Goal: Information Seeking & Learning: Learn about a topic

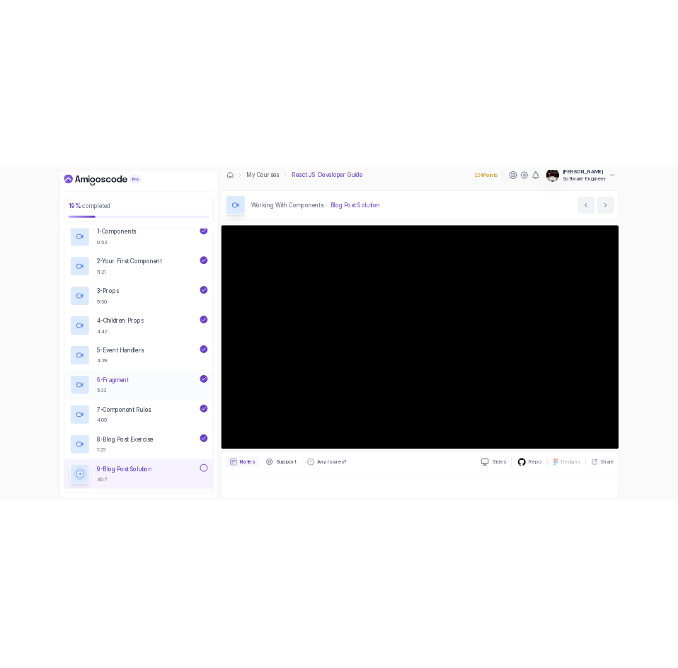
scroll to position [187, 0]
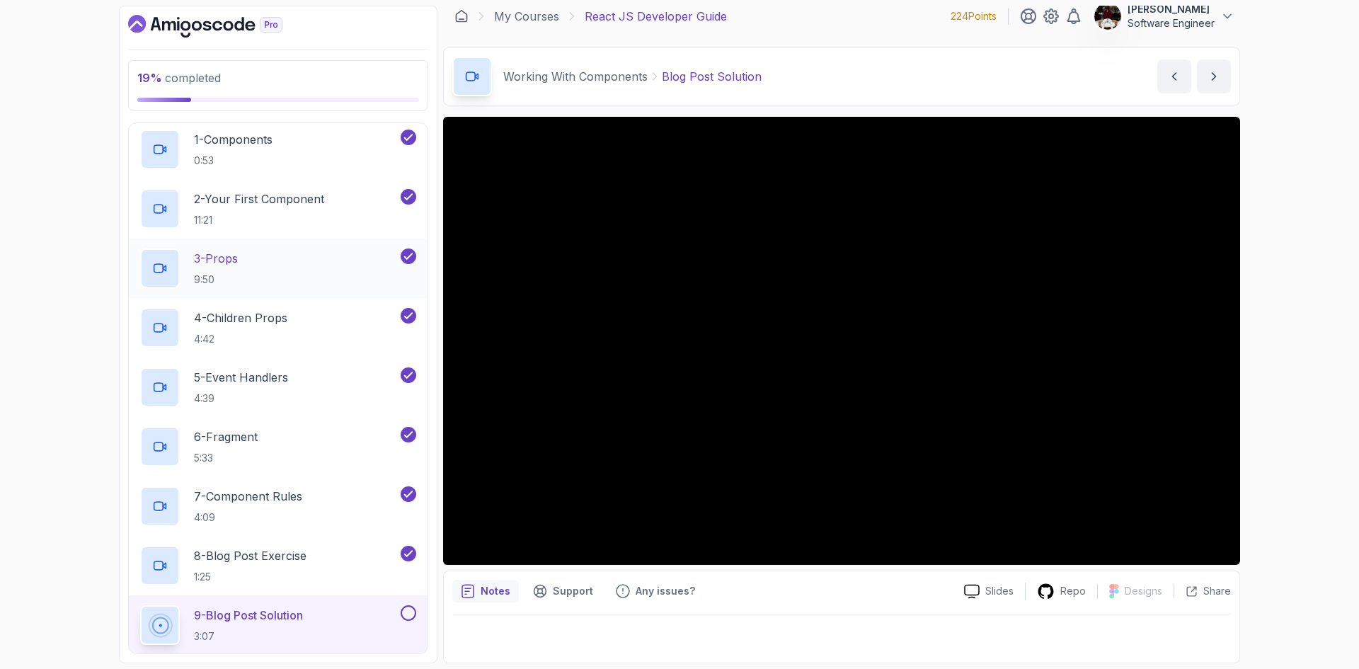
click at [284, 263] on div "3 - Props 9:50" at bounding box center [269, 269] width 258 height 40
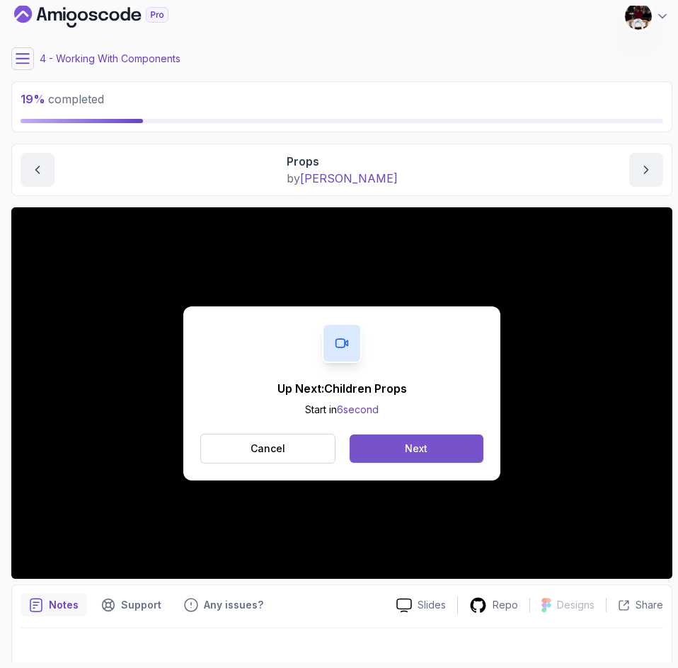
click at [414, 444] on div "Next" at bounding box center [416, 449] width 23 height 14
click at [416, 450] on div "Next" at bounding box center [416, 449] width 23 height 14
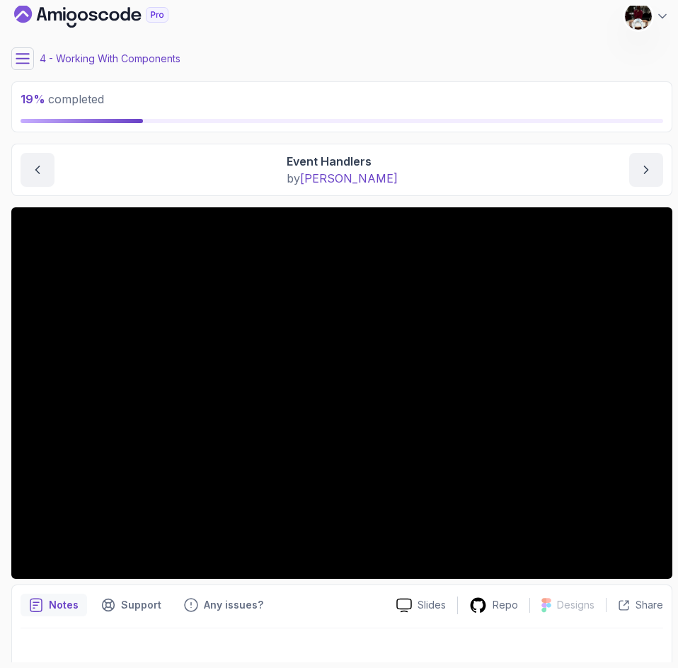
scroll to position [24, 0]
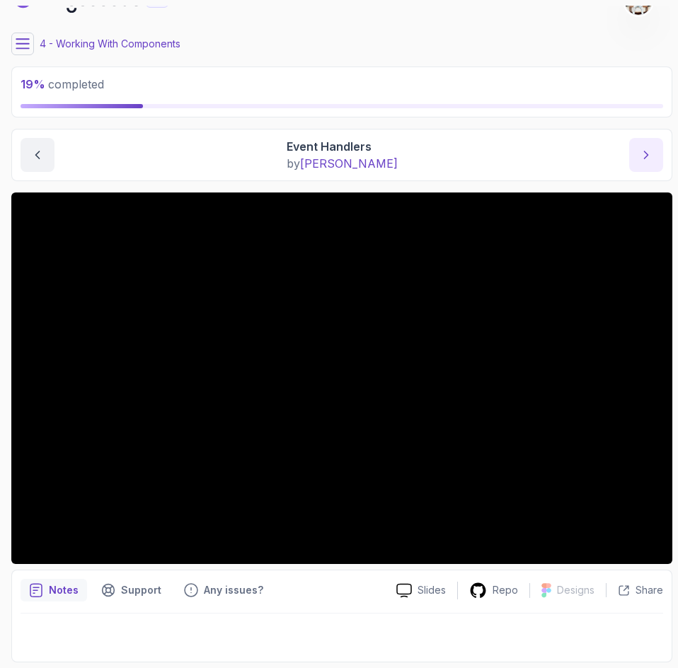
click at [649, 166] on button "next content" at bounding box center [646, 155] width 34 height 34
click at [404, 104] on div at bounding box center [342, 106] width 643 height 4
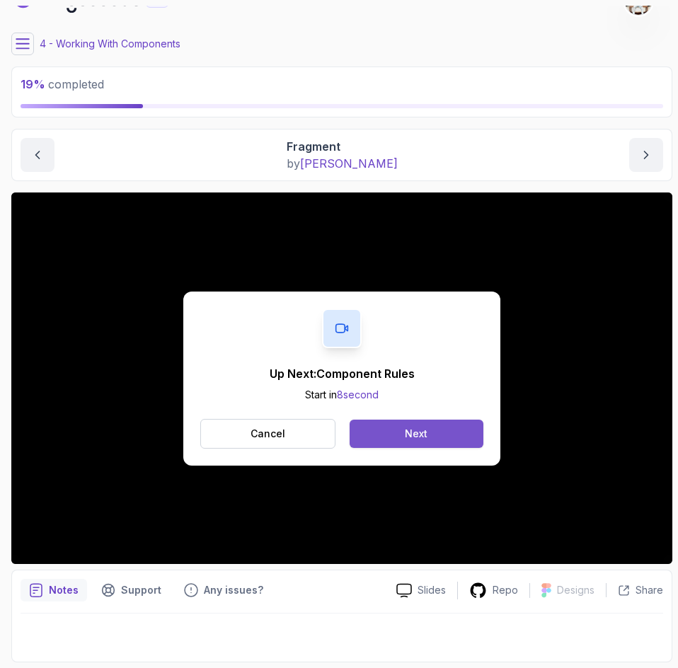
click at [401, 439] on button "Next" at bounding box center [417, 434] width 134 height 28
click at [399, 435] on button "Next" at bounding box center [417, 434] width 134 height 28
click at [418, 435] on div "Next" at bounding box center [416, 434] width 23 height 14
click at [426, 427] on div "Mark as completed" at bounding box center [416, 434] width 95 height 14
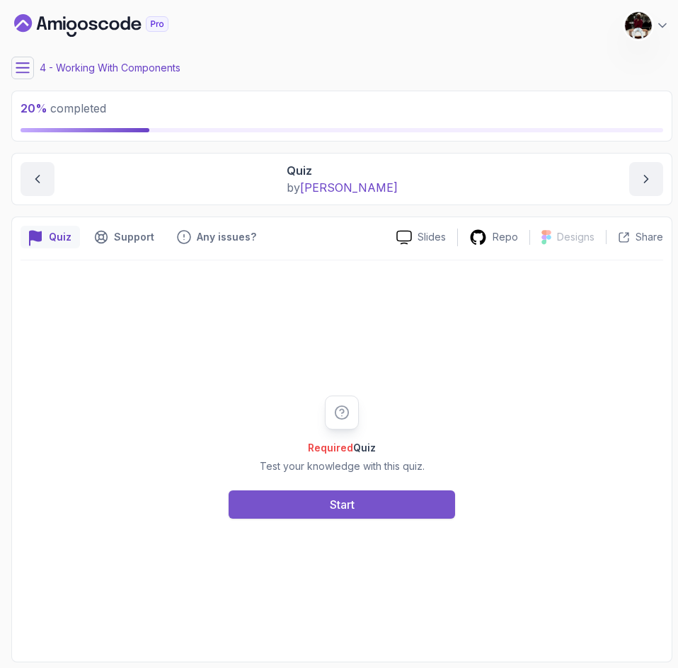
click at [374, 503] on button "Start" at bounding box center [342, 505] width 227 height 28
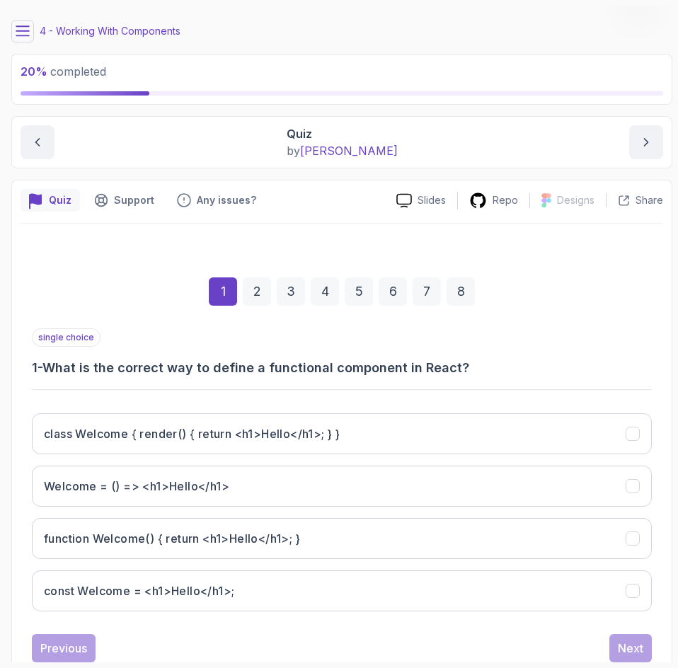
scroll to position [77, 0]
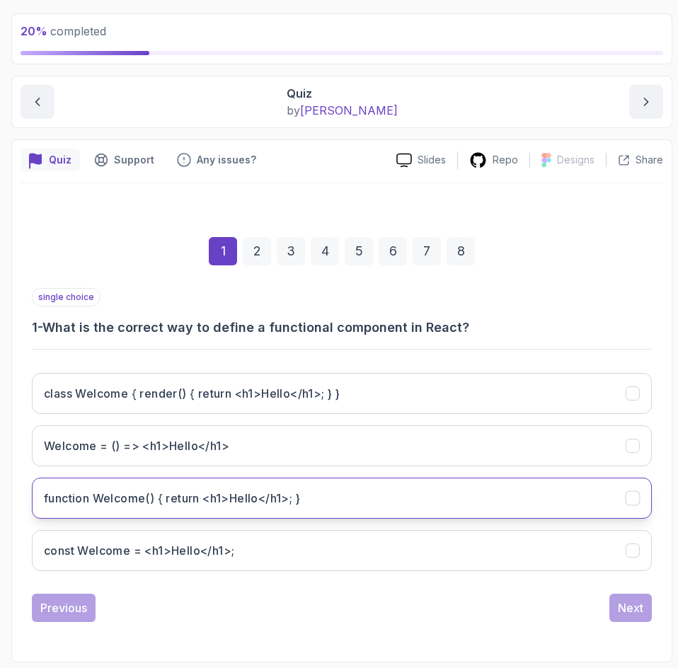
click at [196, 494] on h3 "function Welcome() { return <h1>Hello</h1>; }" at bounding box center [172, 498] width 256 height 17
click at [631, 609] on div "Next" at bounding box center [630, 608] width 25 height 17
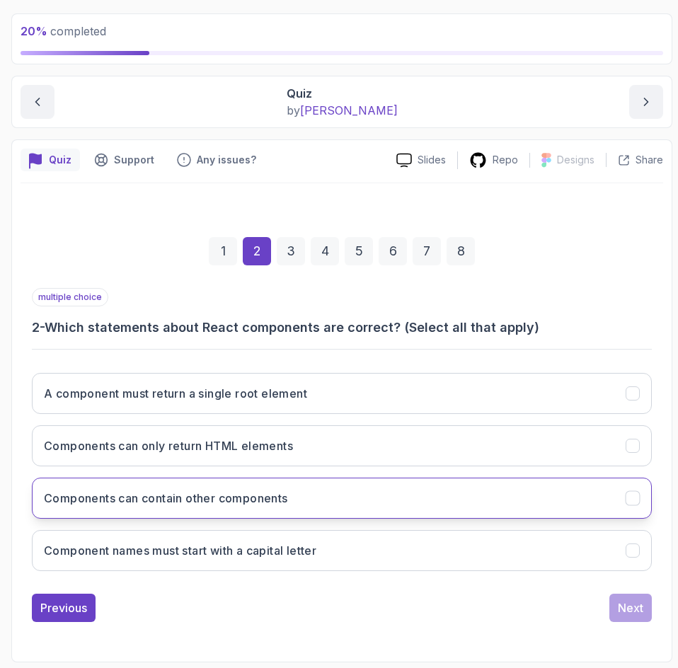
click at [251, 485] on button "Components can contain other components" at bounding box center [342, 498] width 620 height 41
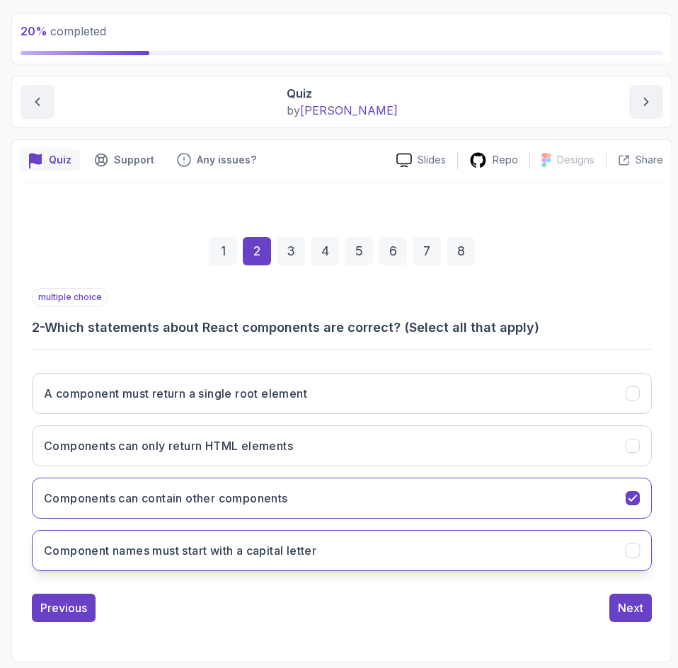
click at [304, 551] on h3 "Component names must start with a capital letter" at bounding box center [180, 550] width 273 height 17
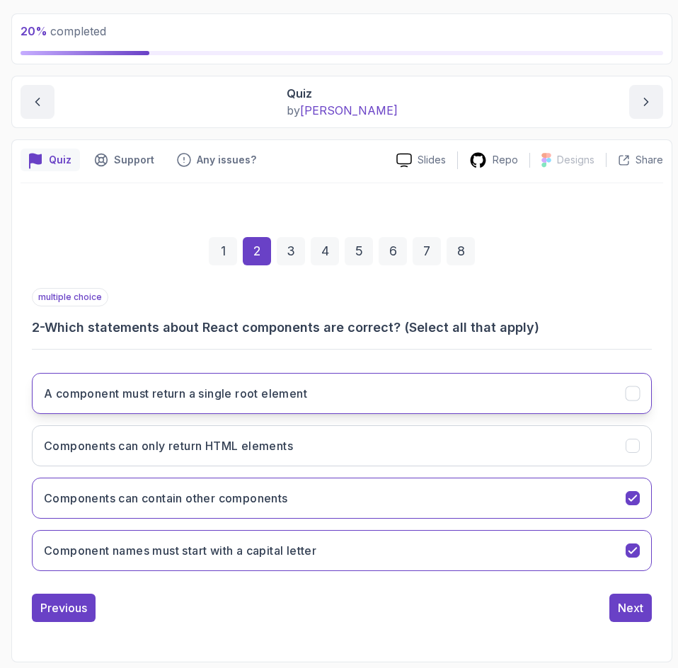
click at [428, 394] on button "A component must return a single root element" at bounding box center [342, 393] width 620 height 41
click at [628, 603] on div "Next" at bounding box center [630, 608] width 25 height 17
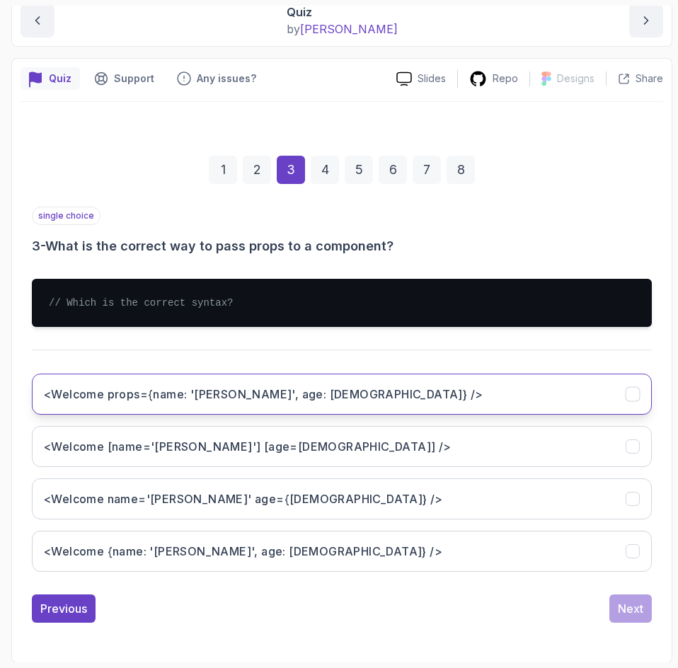
scroll to position [158, 0]
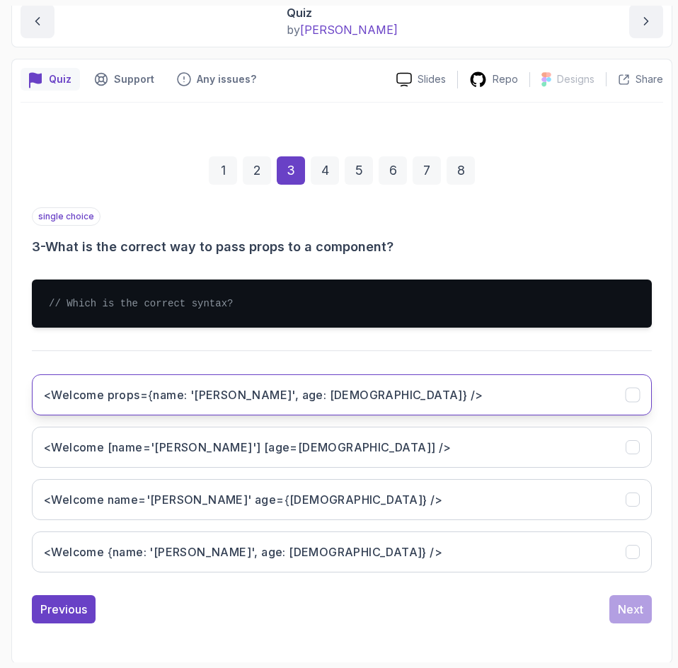
click at [395, 488] on button "<Welcome name='[PERSON_NAME]' age={[DEMOGRAPHIC_DATA]} />" at bounding box center [342, 499] width 620 height 41
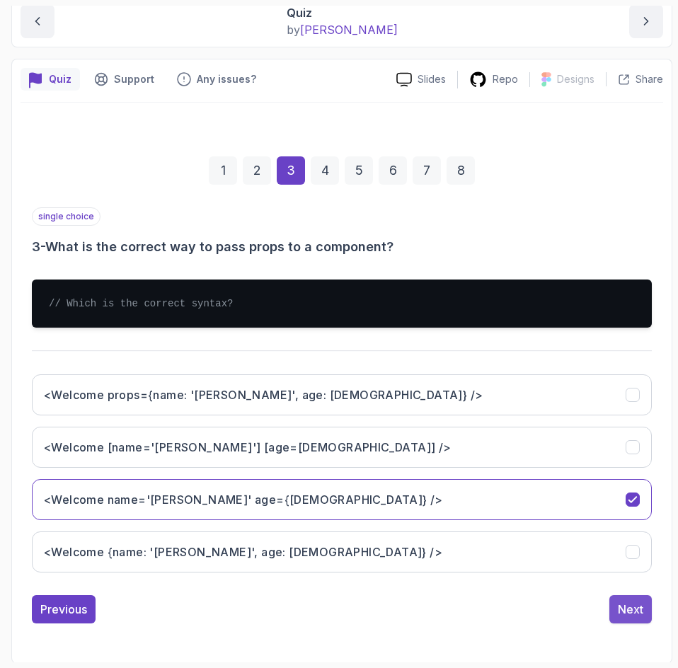
click at [629, 616] on div "Next" at bounding box center [630, 609] width 25 height 17
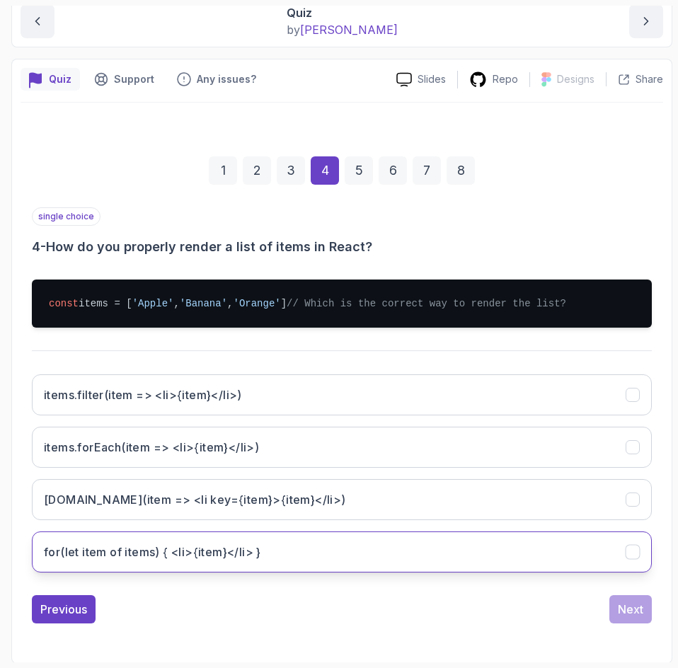
click at [603, 573] on button "for(let item of items) { <li>{item}</li> }" at bounding box center [342, 552] width 620 height 41
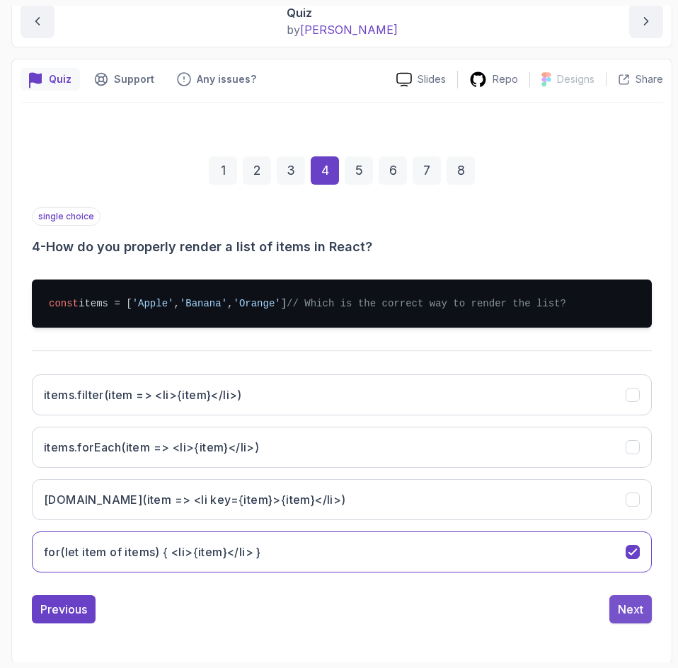
click at [639, 618] on div "Next" at bounding box center [630, 609] width 25 height 17
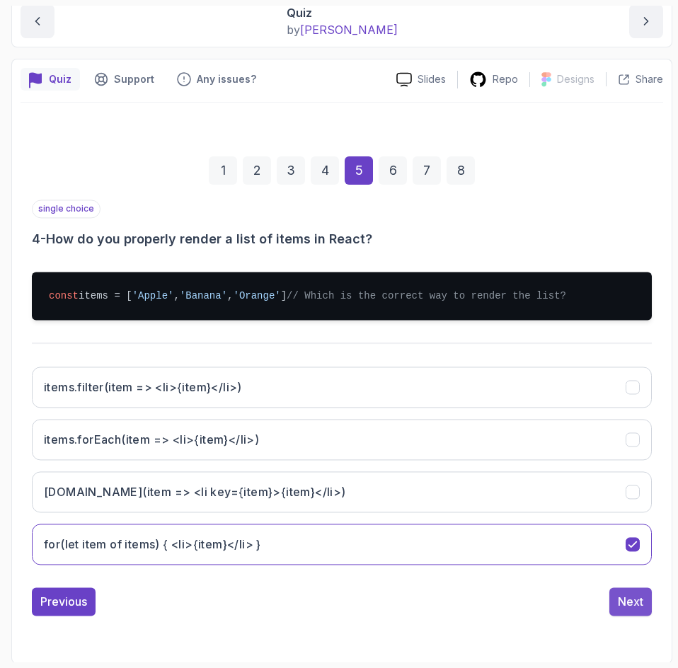
scroll to position [25, 0]
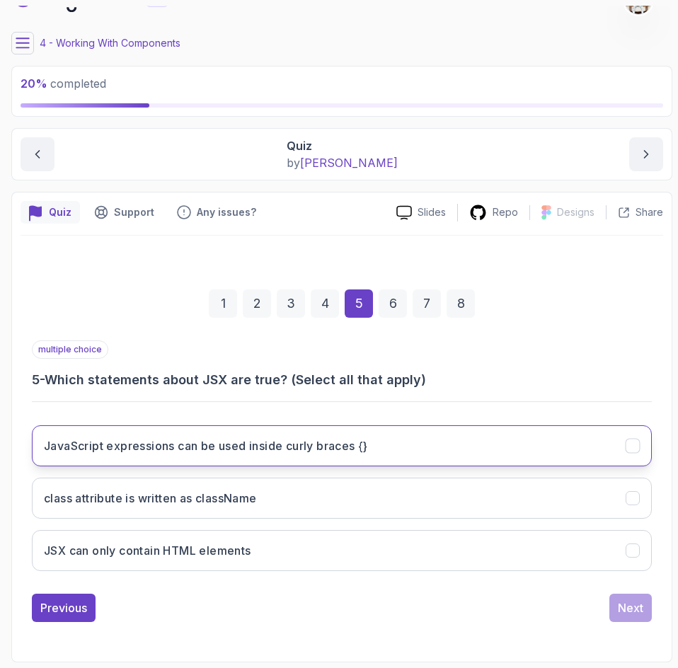
click at [297, 442] on h3 "JavaScript expressions can be used inside curly braces {}" at bounding box center [206, 446] width 324 height 17
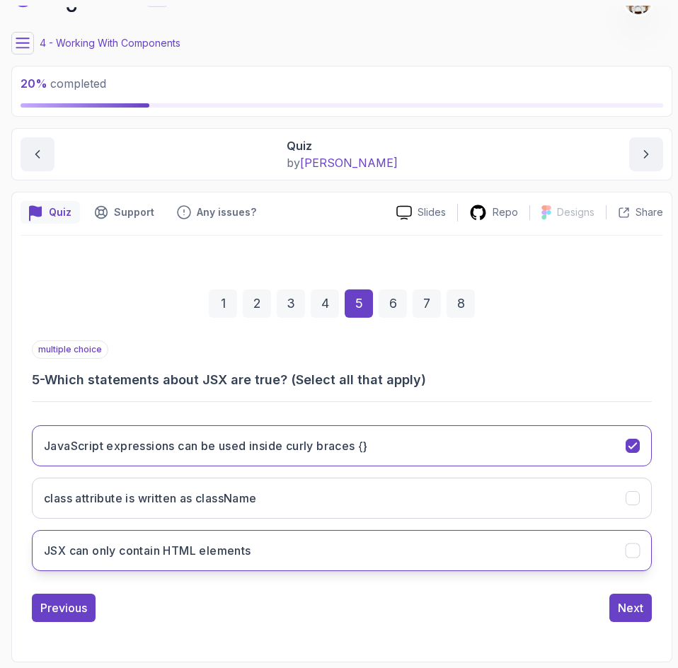
click at [301, 552] on button "JSX can only contain HTML elements" at bounding box center [342, 550] width 620 height 41
click at [634, 615] on div "Next" at bounding box center [630, 608] width 25 height 17
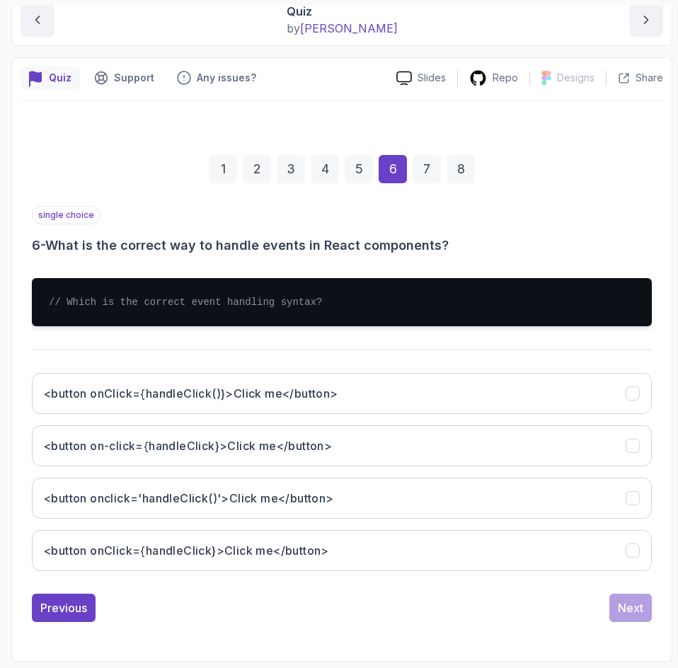
scroll to position [159, 0]
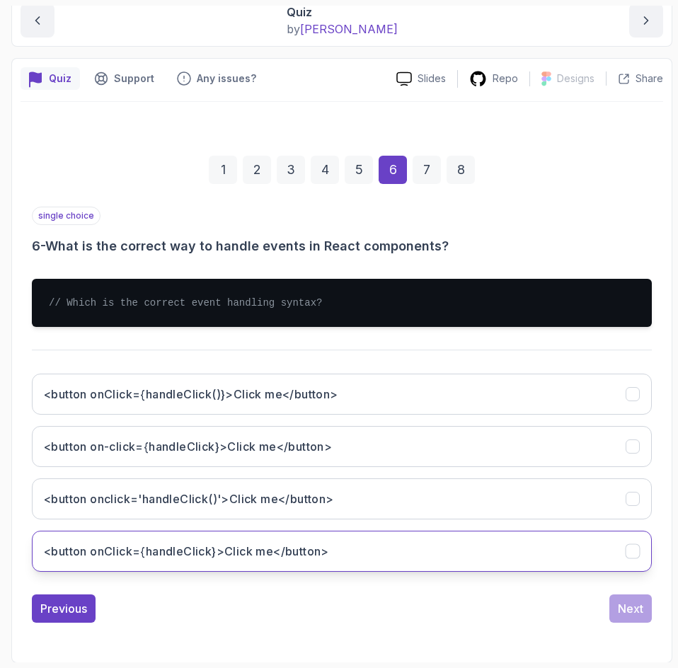
click at [244, 554] on h3 "<button onClick={handleClick}>Click me</button>" at bounding box center [186, 551] width 285 height 17
click at [623, 608] on div "Next" at bounding box center [630, 608] width 25 height 17
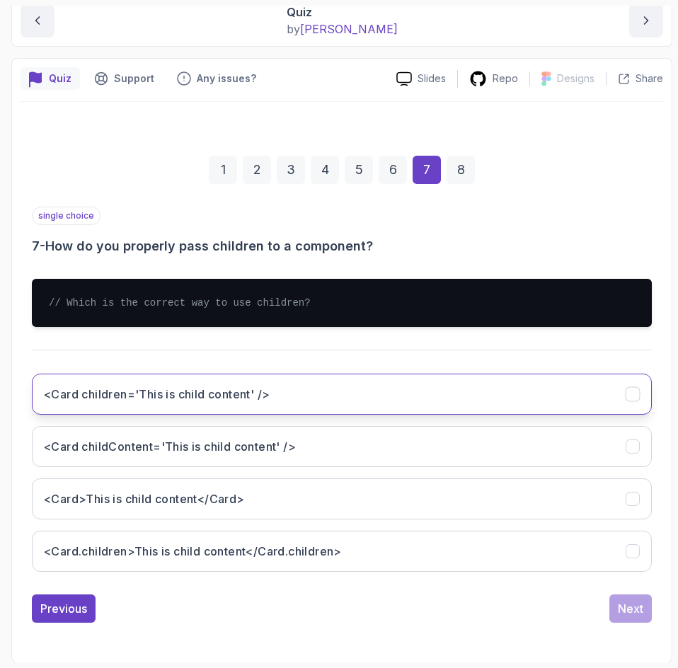
click at [239, 394] on h3 "<Card children='This is child content' />" at bounding box center [157, 394] width 226 height 17
click at [633, 607] on div "Next" at bounding box center [630, 608] width 25 height 17
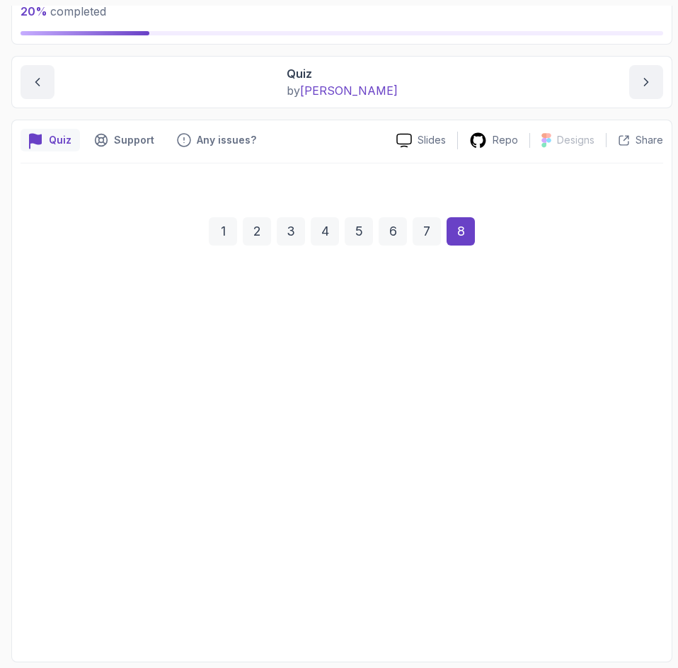
scroll to position [77, 0]
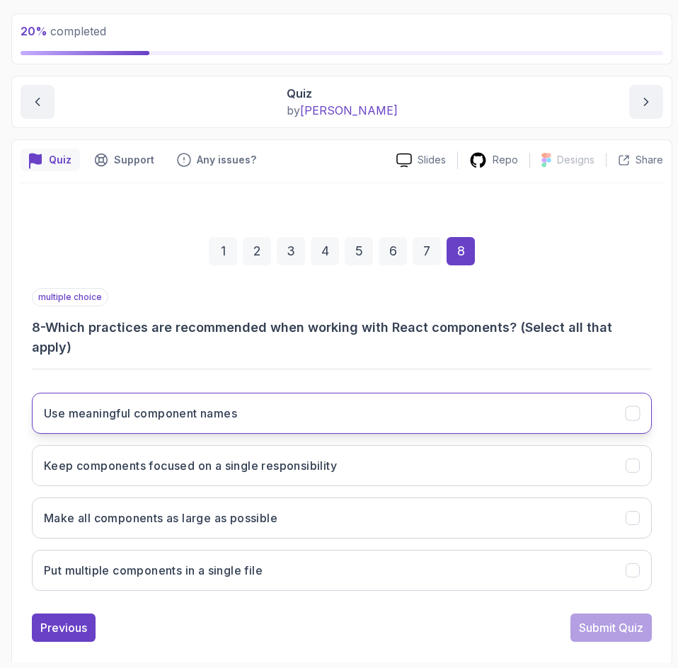
click at [263, 398] on button "Use meaningful component names" at bounding box center [342, 413] width 620 height 41
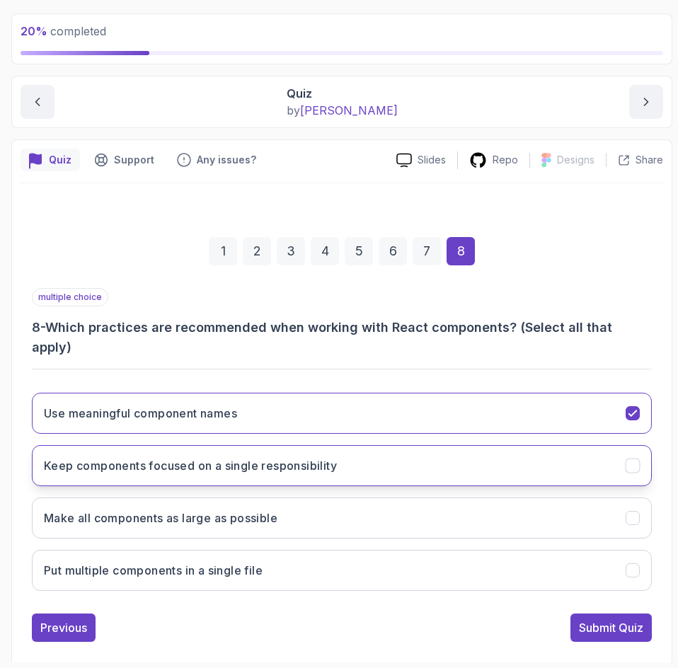
click at [280, 457] on h3 "Keep components focused on a single responsibility" at bounding box center [190, 465] width 293 height 17
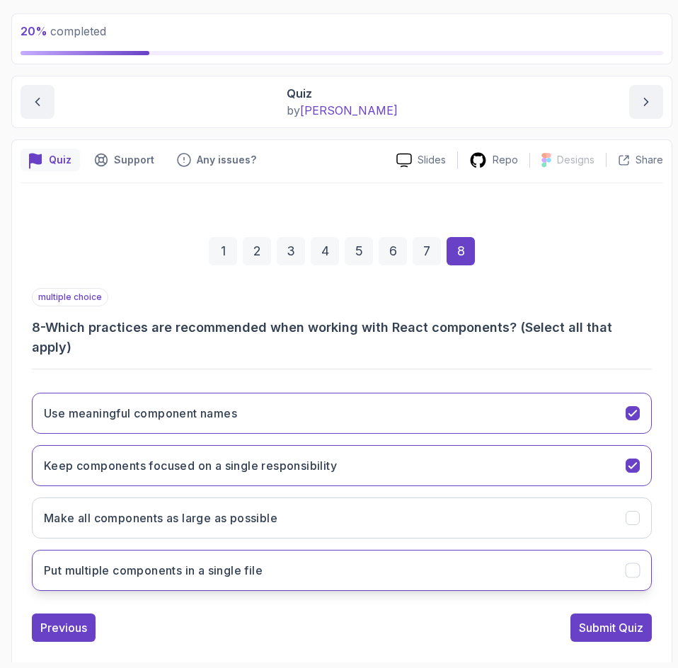
click at [341, 552] on button "Put multiple components in a single file" at bounding box center [342, 570] width 620 height 41
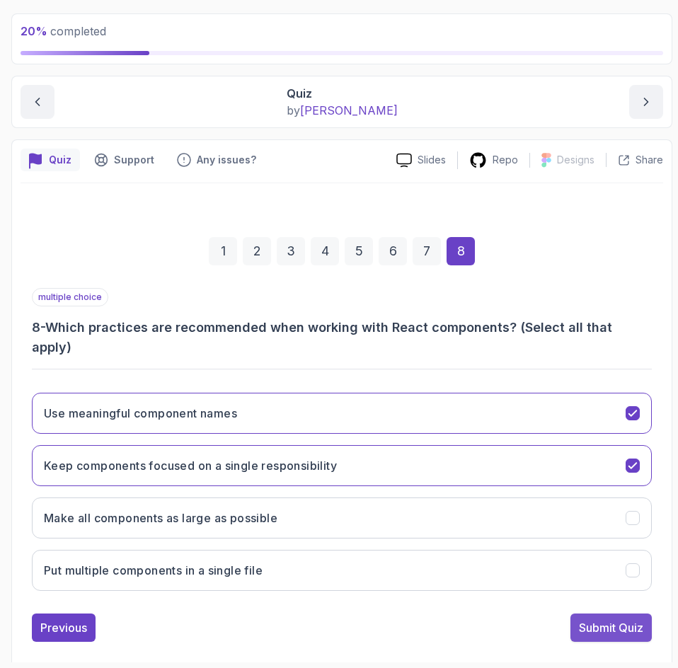
click at [604, 620] on div "Submit Quiz" at bounding box center [611, 628] width 64 height 17
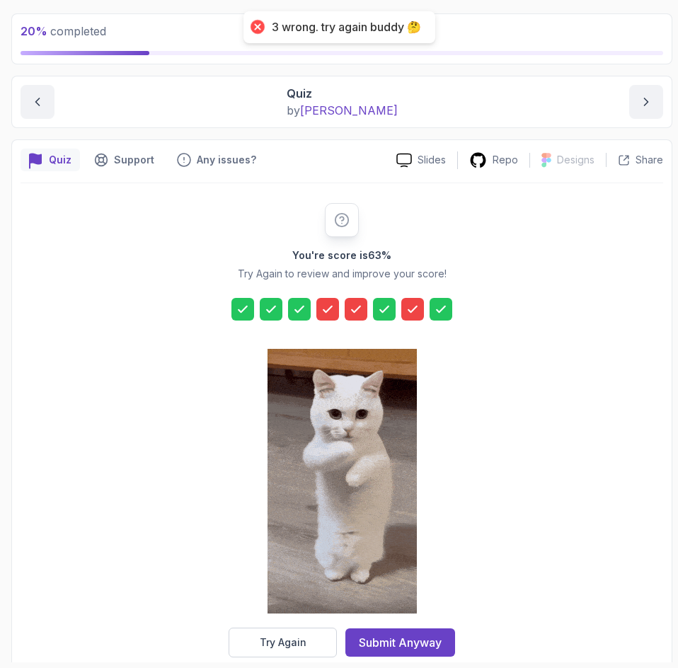
click at [356, 309] on icon at bounding box center [356, 309] width 14 height 14
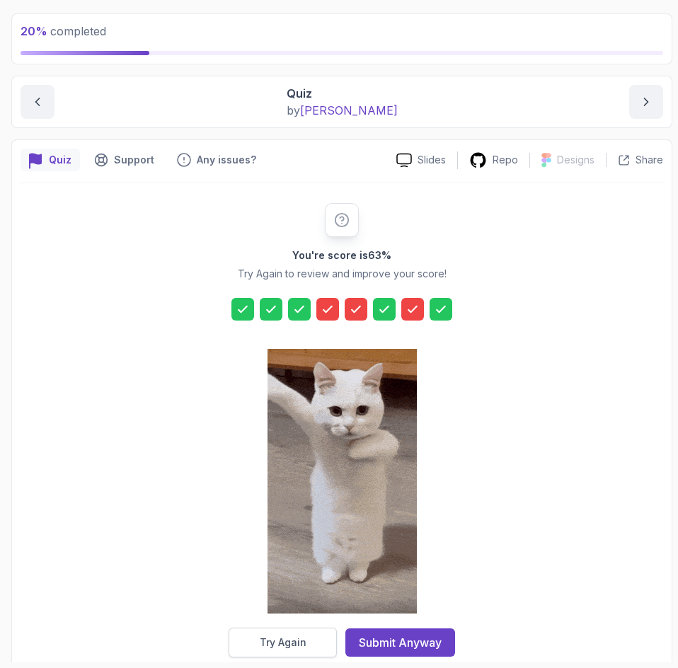
click at [273, 640] on div "Try Again" at bounding box center [283, 643] width 47 height 14
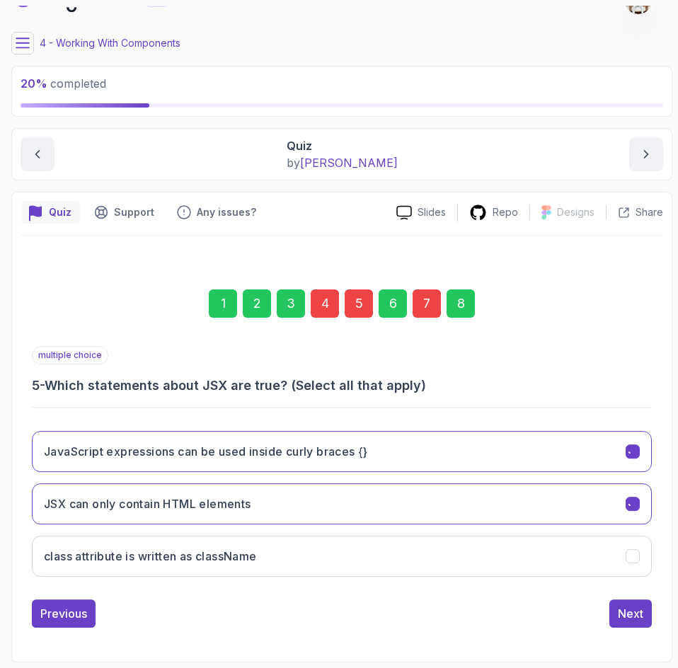
scroll to position [25, 0]
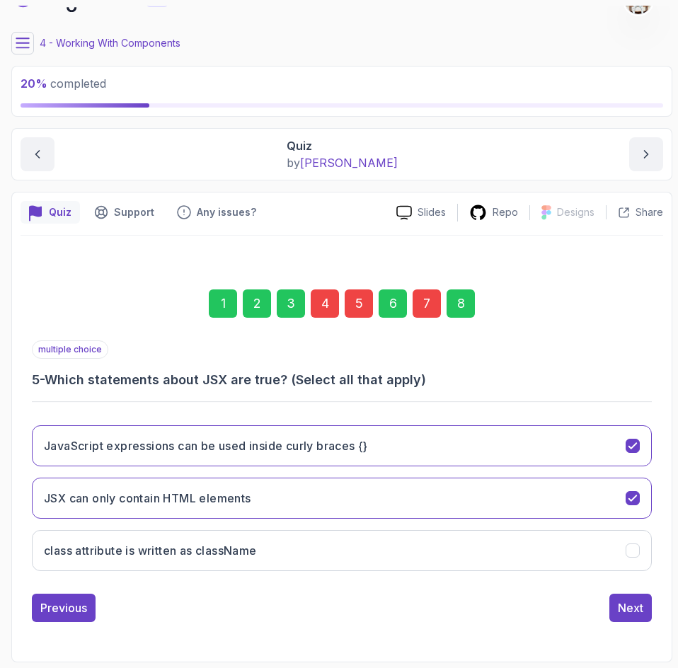
click at [429, 293] on div "7" at bounding box center [427, 304] width 28 height 28
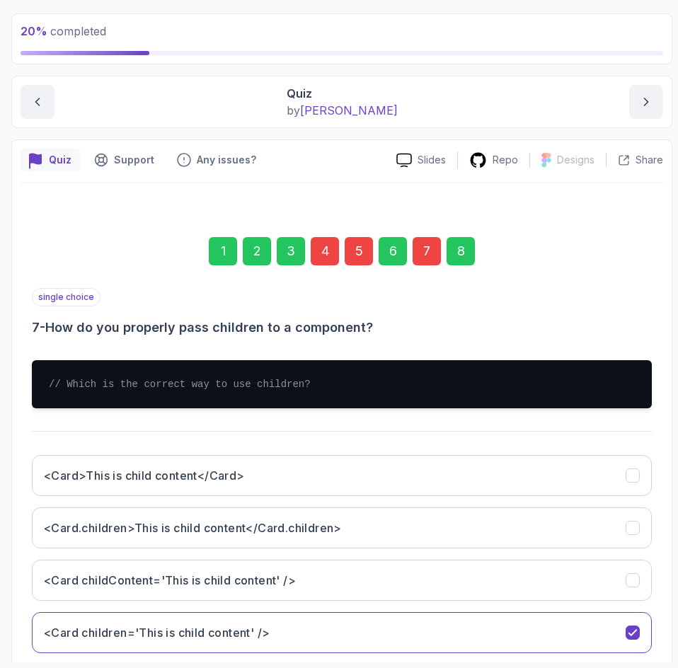
scroll to position [159, 0]
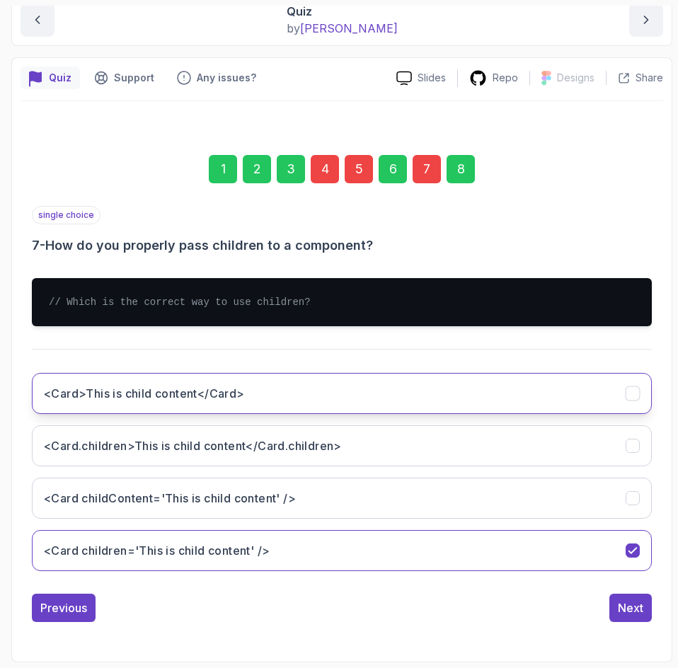
click at [224, 387] on h3 "<Card>This is child content</Card>" at bounding box center [144, 393] width 201 height 17
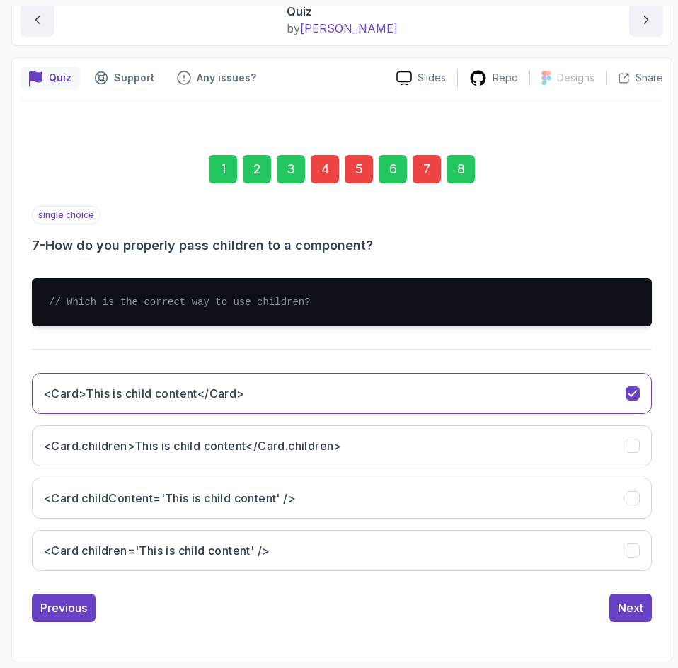
click at [358, 166] on div "5" at bounding box center [359, 169] width 28 height 28
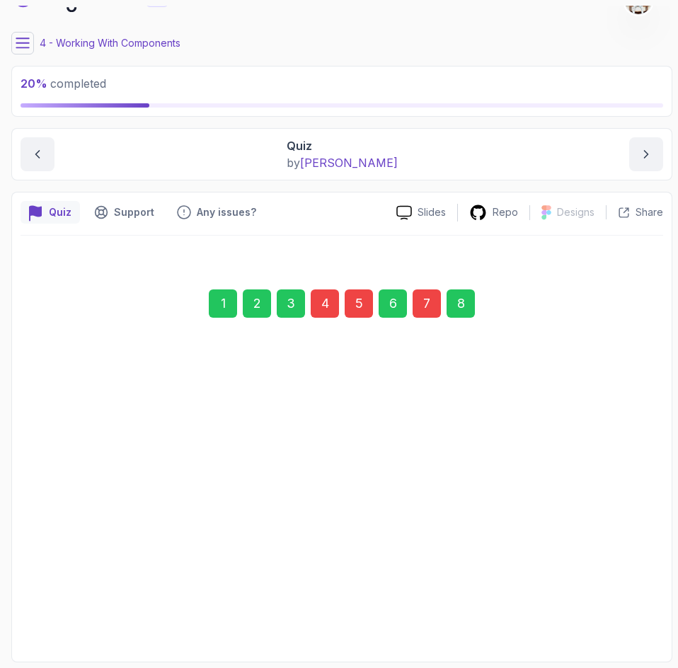
scroll to position [25, 0]
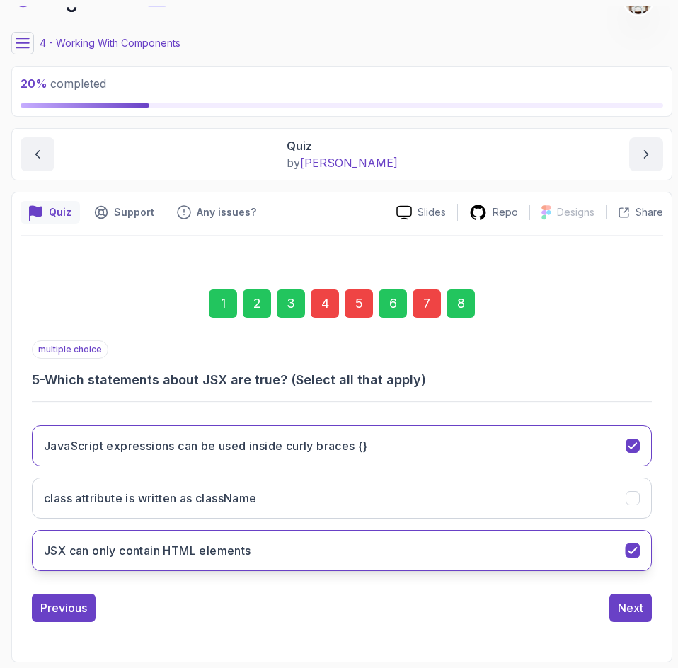
click at [632, 545] on icon "JSX can only contain HTML elements" at bounding box center [633, 551] width 13 height 13
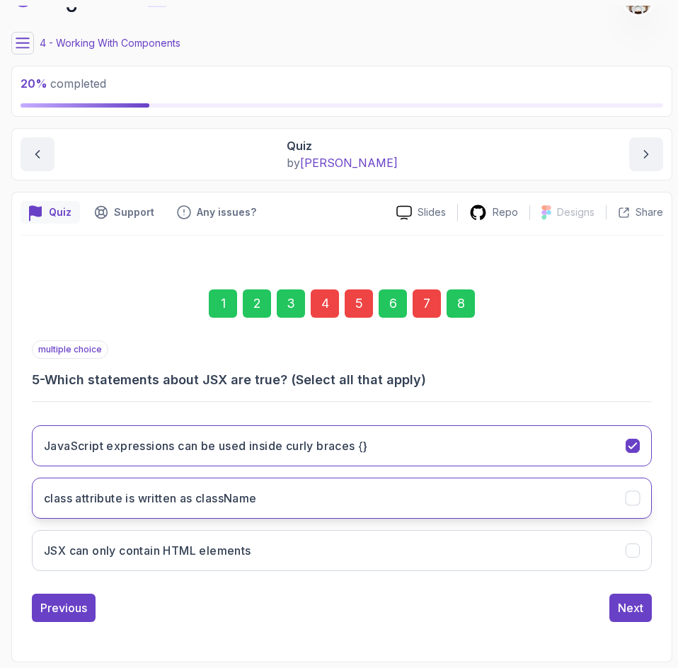
click at [569, 504] on button "class attribute is written as className" at bounding box center [342, 498] width 620 height 41
click at [425, 302] on div "7" at bounding box center [427, 304] width 28 height 28
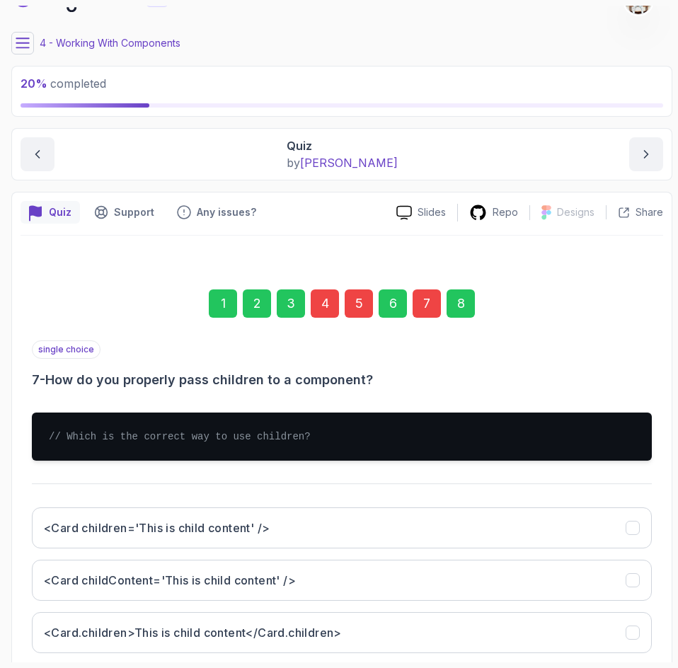
scroll to position [159, 0]
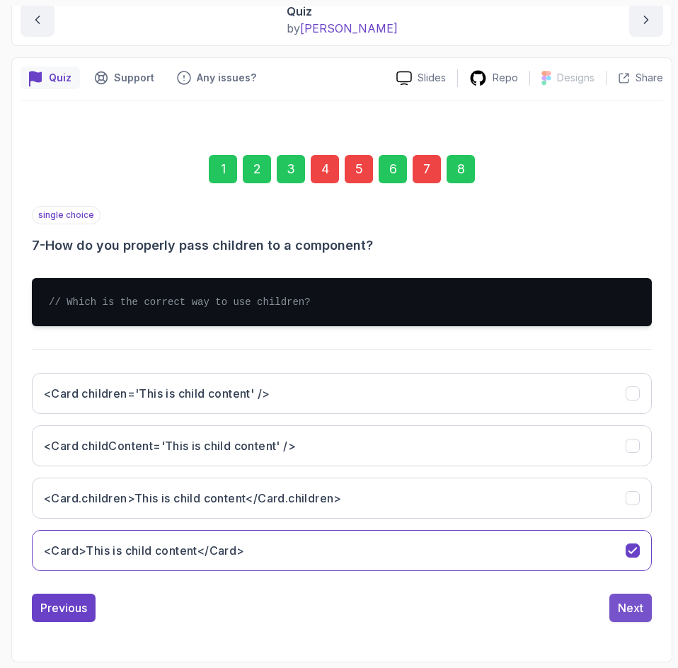
click at [631, 604] on div "Next" at bounding box center [630, 608] width 25 height 17
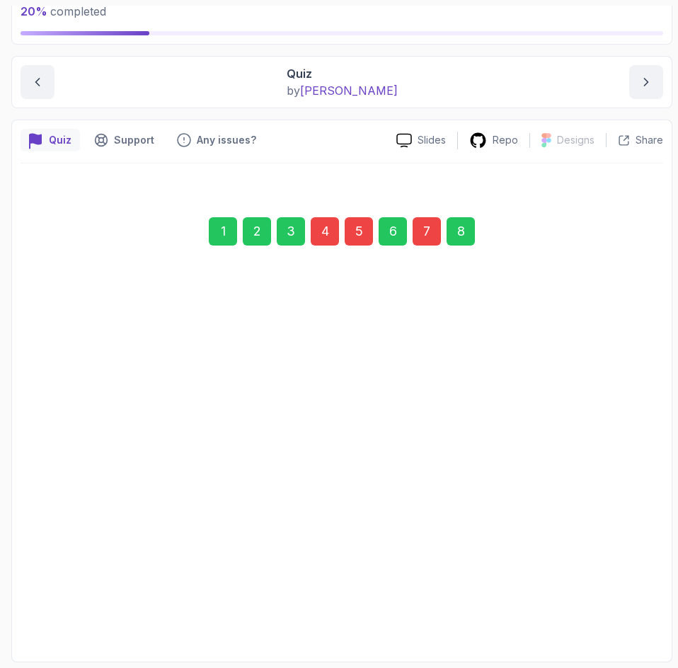
scroll to position [77, 0]
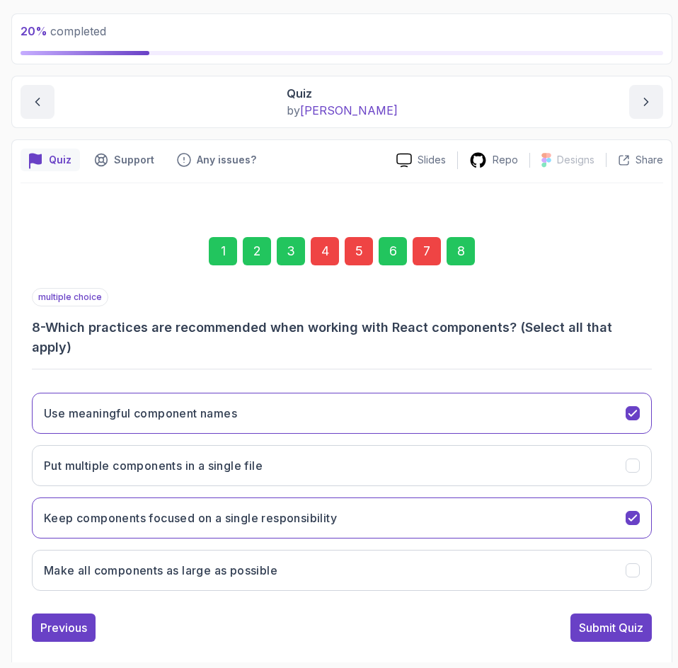
click at [631, 620] on div "Submit Quiz" at bounding box center [611, 628] width 64 height 17
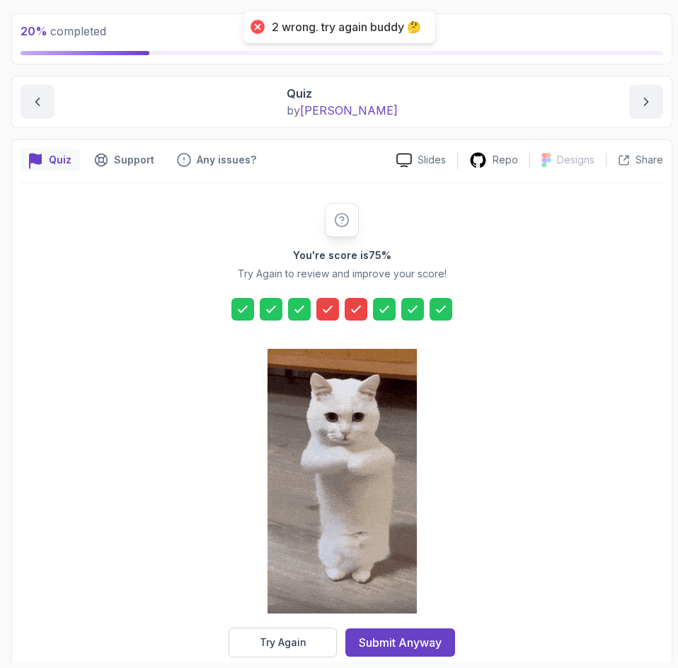
click at [331, 310] on icon at bounding box center [328, 309] width 14 height 14
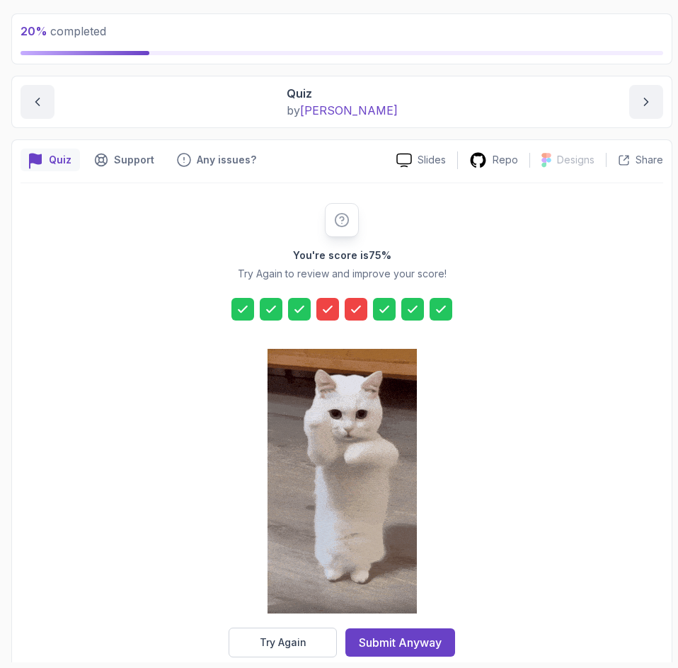
scroll to position [101, 0]
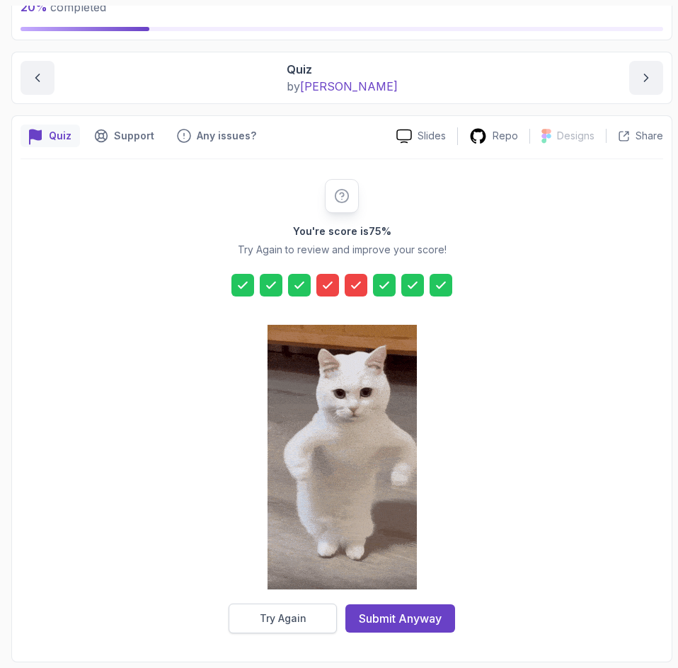
click at [269, 627] on button "Try Again" at bounding box center [283, 619] width 108 height 30
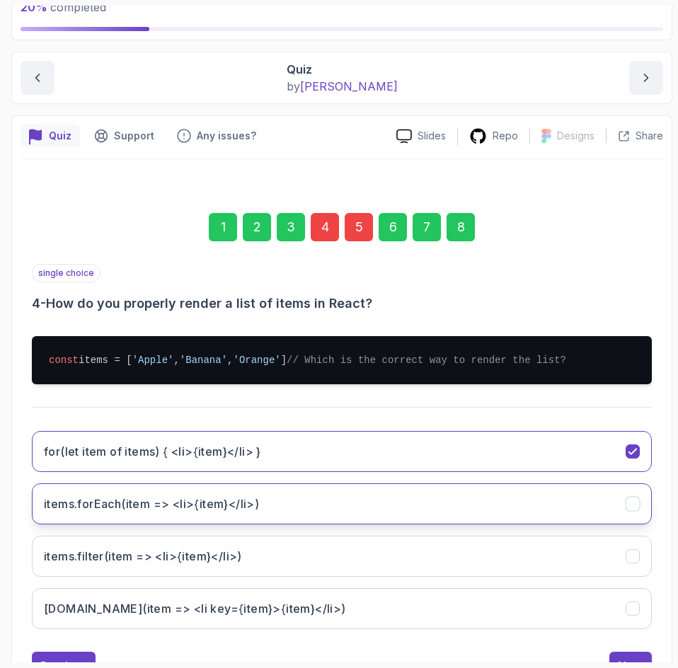
scroll to position [173, 0]
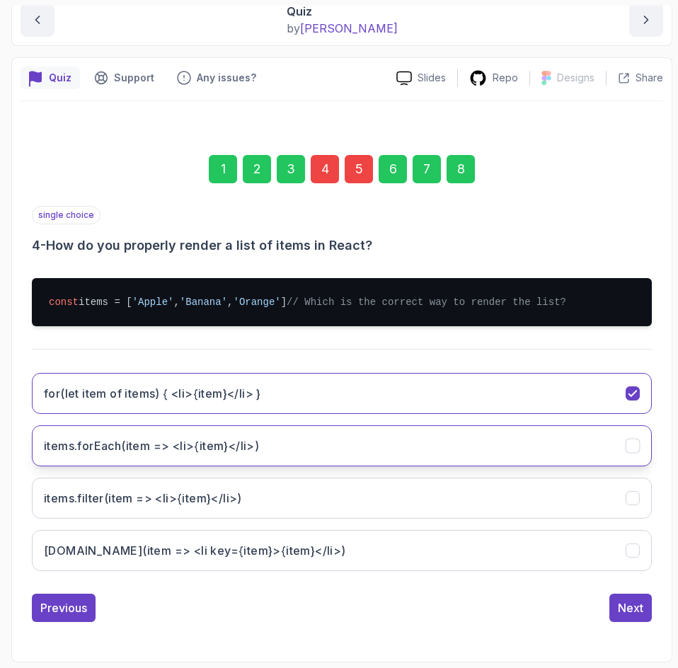
click at [287, 451] on button "items.forEach(item => <li>{item}</li>)" at bounding box center [342, 446] width 620 height 41
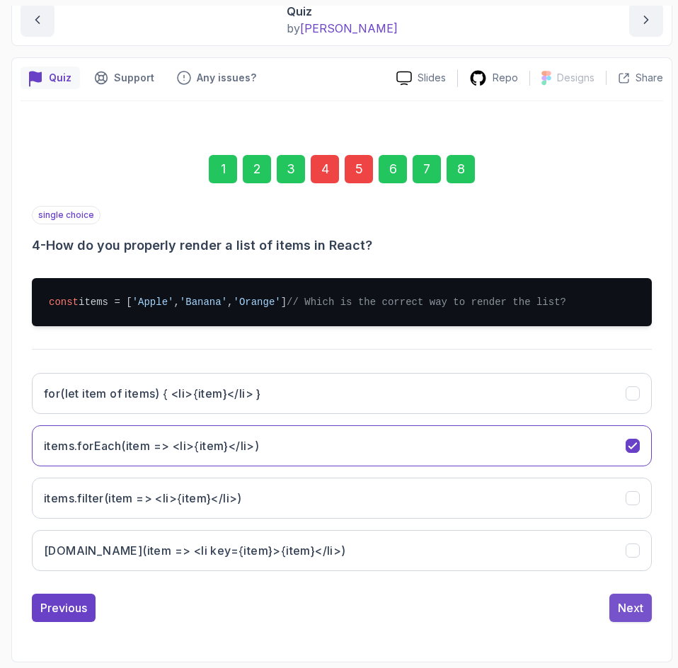
click at [636, 608] on div "Next" at bounding box center [630, 608] width 25 height 17
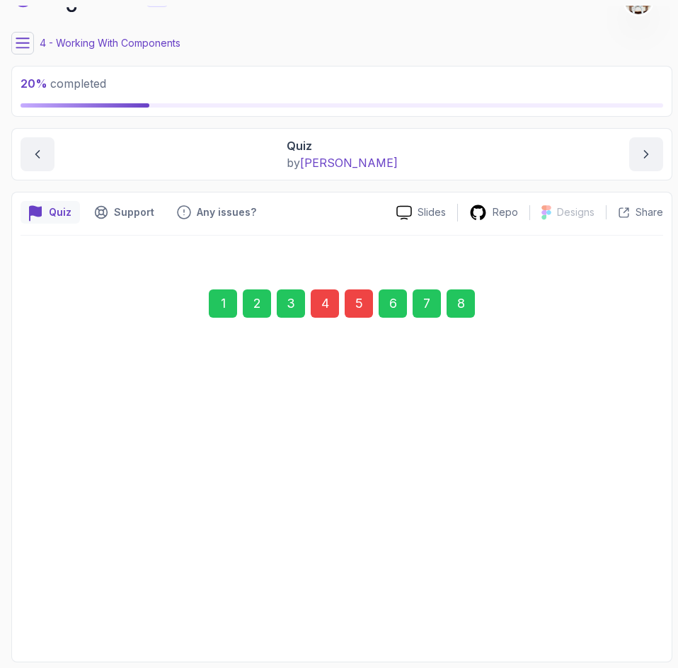
scroll to position [25, 0]
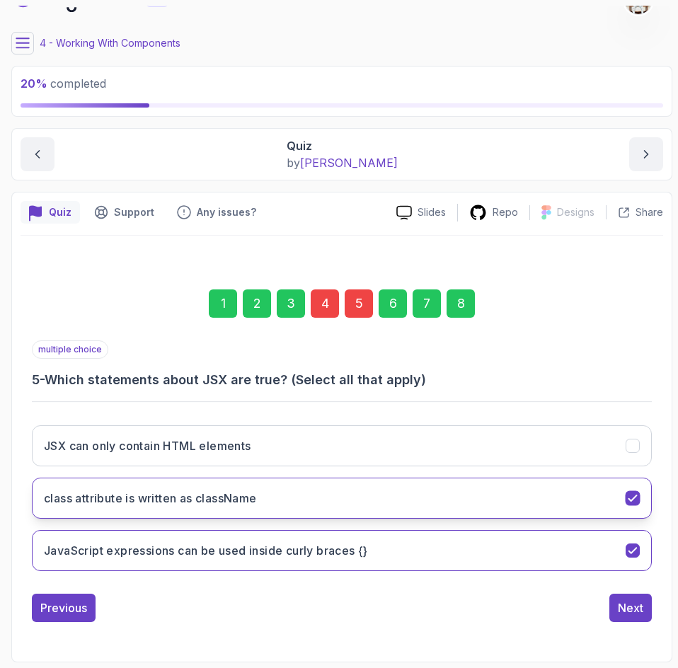
click at [631, 496] on icon "class attribute is written as className" at bounding box center [633, 498] width 13 height 13
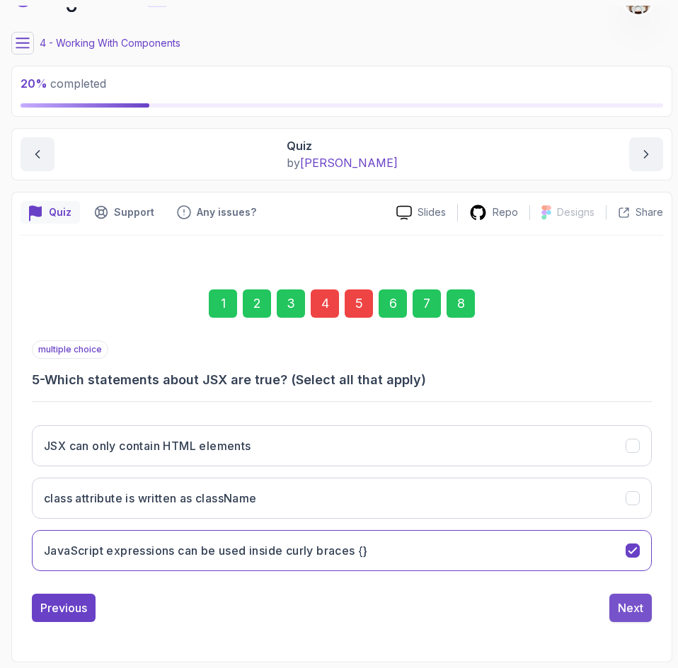
click at [632, 607] on div "Next" at bounding box center [630, 608] width 25 height 17
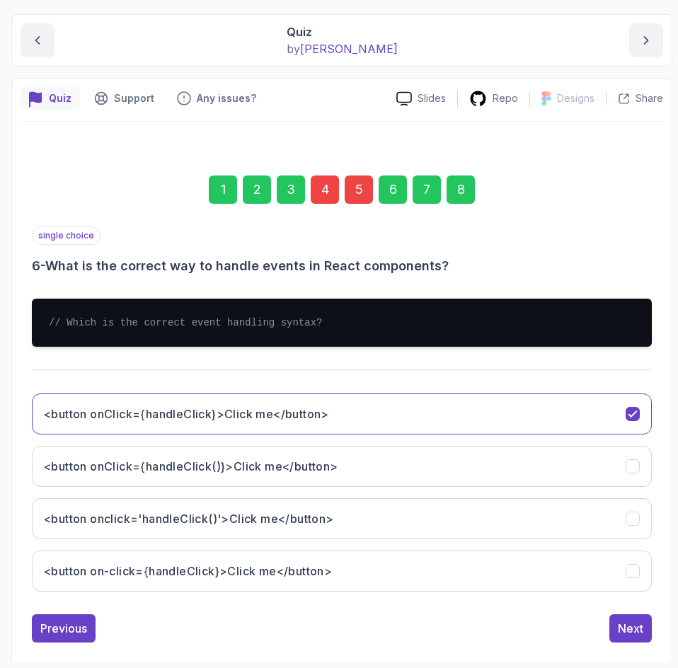
scroll to position [143, 0]
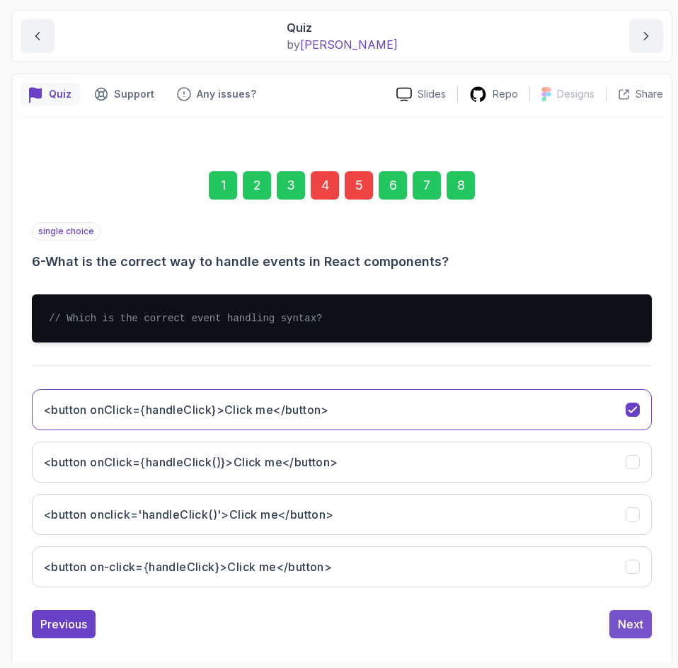
click at [635, 626] on div "Next" at bounding box center [630, 624] width 25 height 17
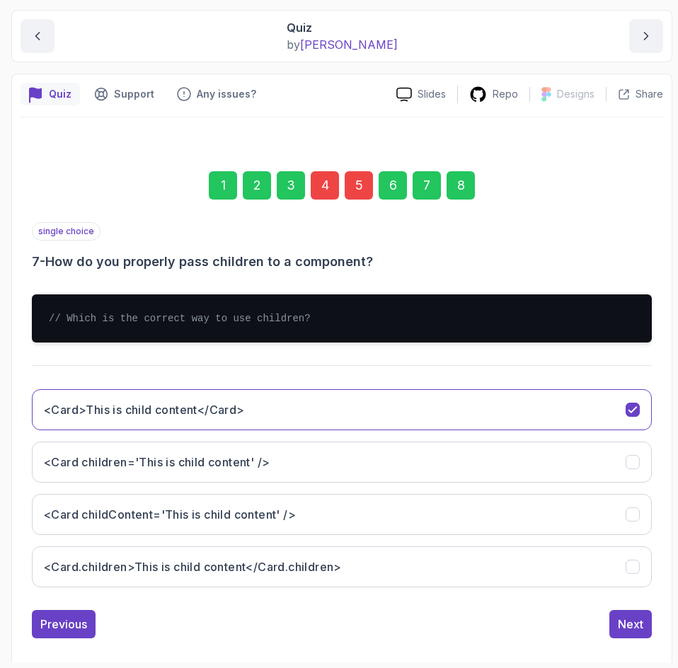
click at [635, 626] on div "Next" at bounding box center [630, 624] width 25 height 17
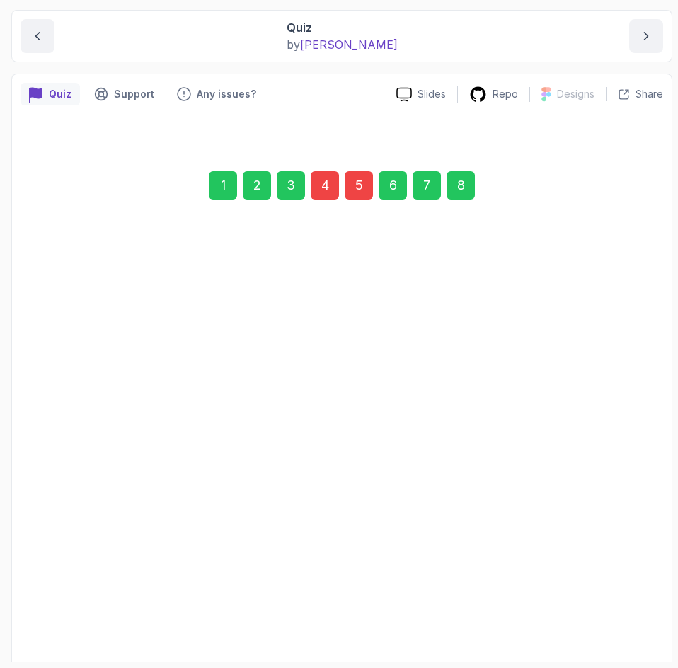
scroll to position [77, 0]
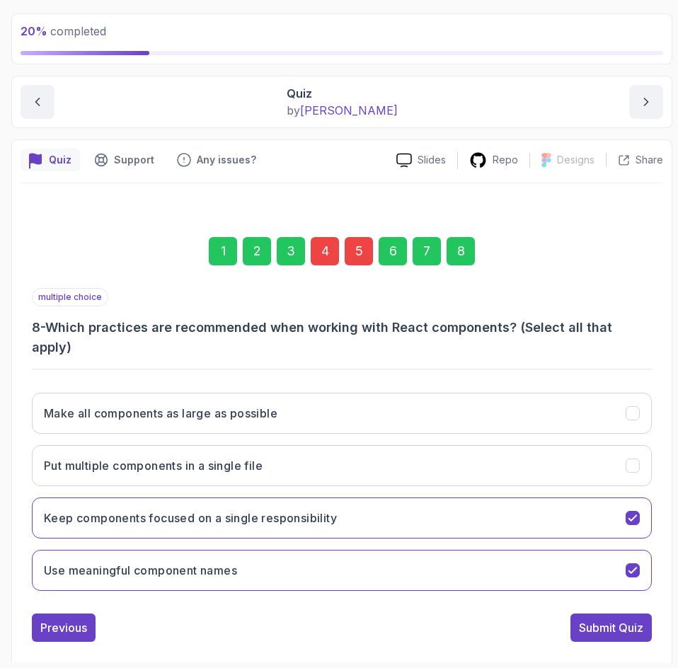
click at [635, 626] on div "1 2 3 4 5 6 7 8 multiple choice 8 - Which practices are recommended when workin…" at bounding box center [342, 428] width 643 height 450
click at [628, 620] on div "Submit Quiz" at bounding box center [611, 628] width 64 height 17
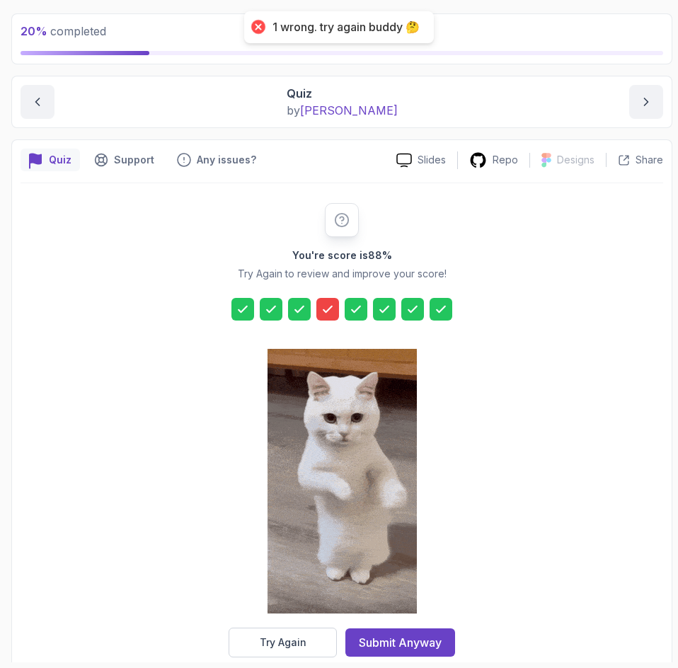
click at [324, 309] on icon at bounding box center [328, 310] width 8 height 6
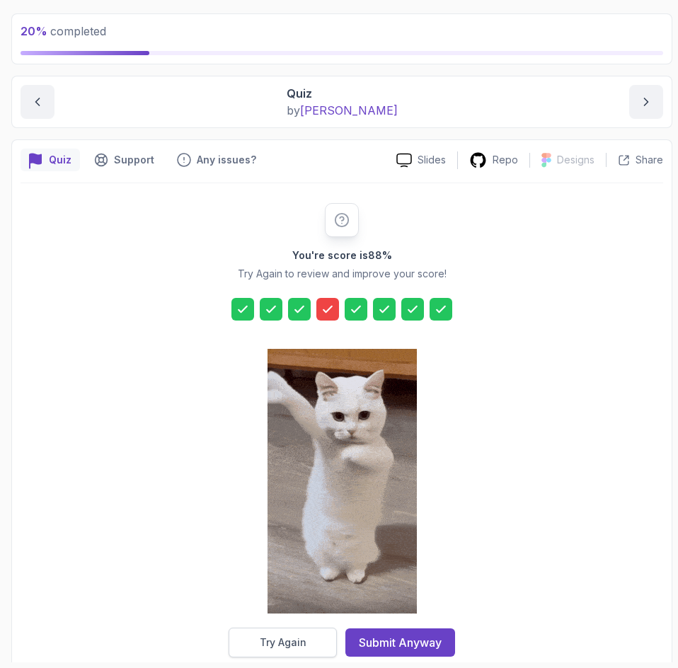
click at [280, 639] on div "Try Again" at bounding box center [283, 643] width 47 height 14
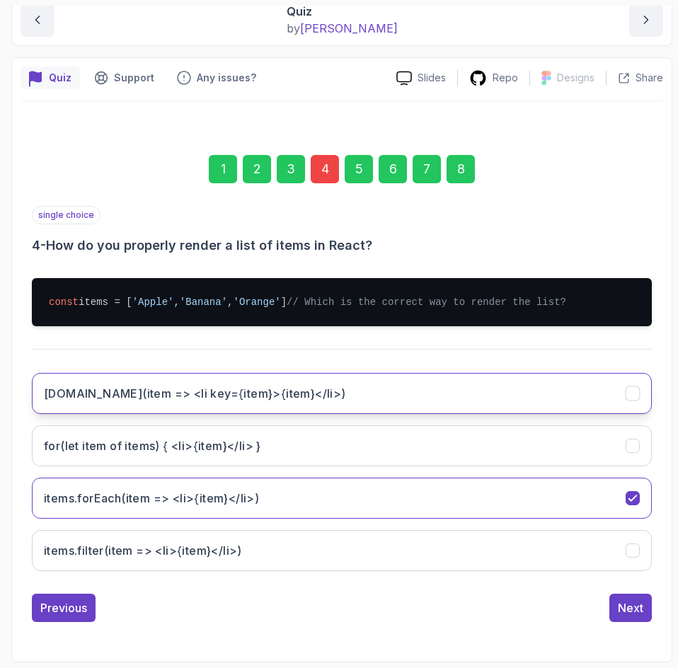
scroll to position [162, 0]
click at [287, 402] on h3 "[DOMAIN_NAME](item => <li key={item}>{item}</li>)" at bounding box center [195, 393] width 302 height 17
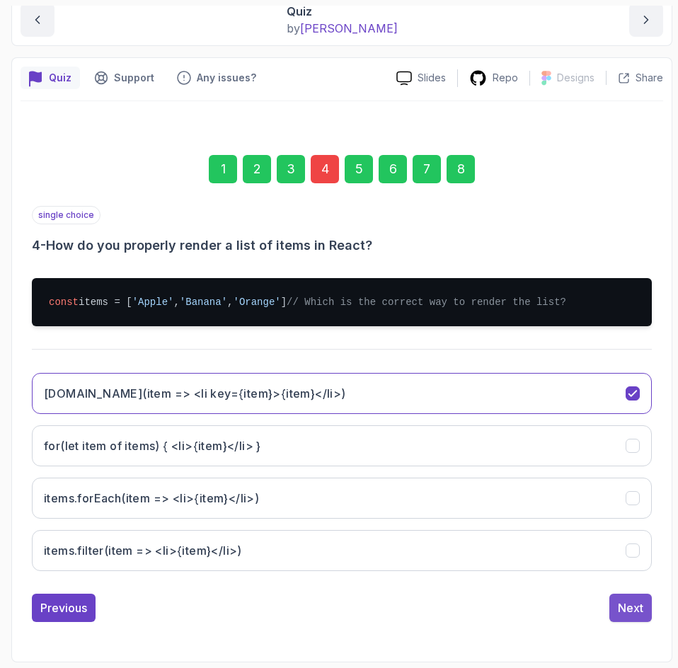
click at [627, 617] on div "Next" at bounding box center [630, 608] width 25 height 17
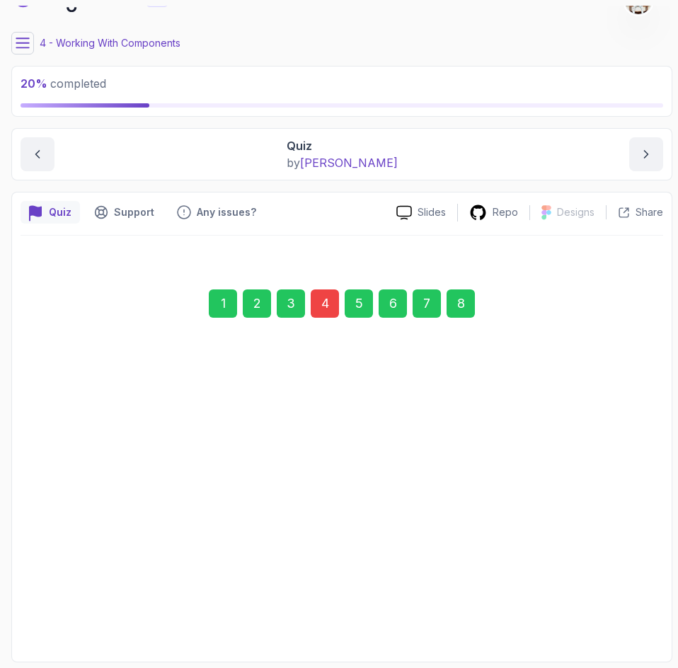
scroll to position [25, 0]
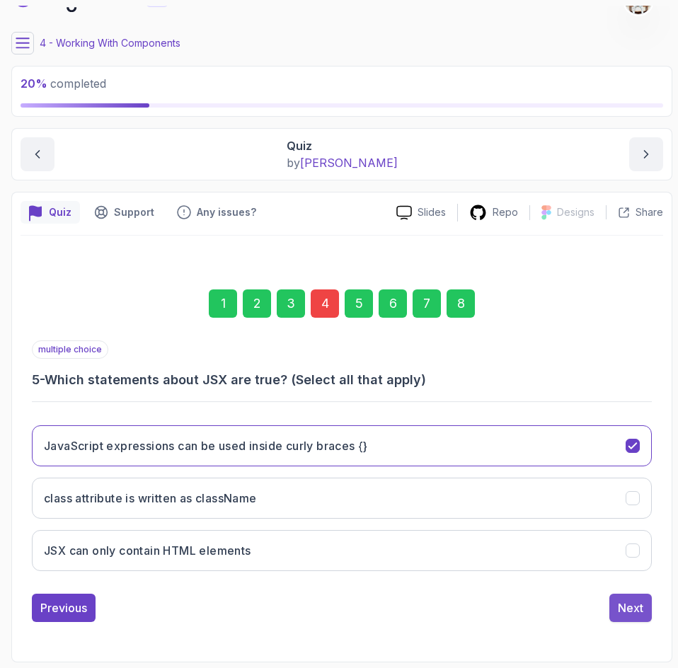
click at [625, 605] on div "Next" at bounding box center [630, 608] width 25 height 17
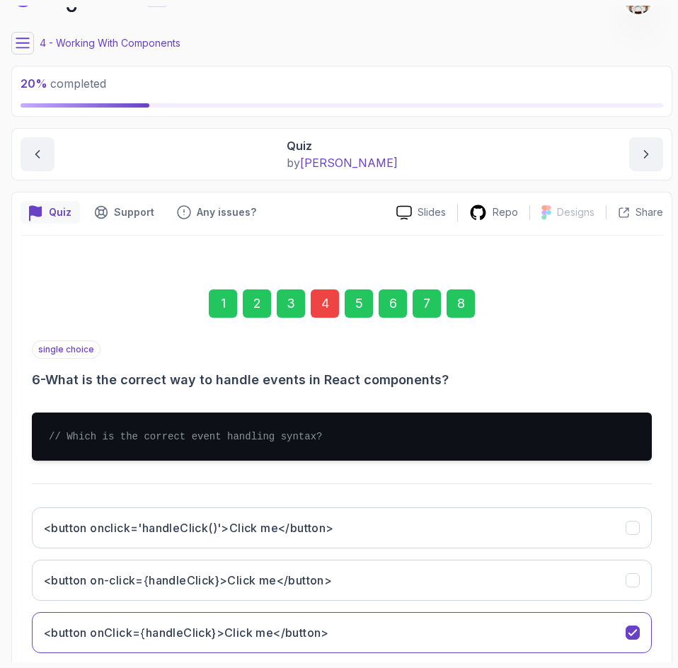
scroll to position [159, 0]
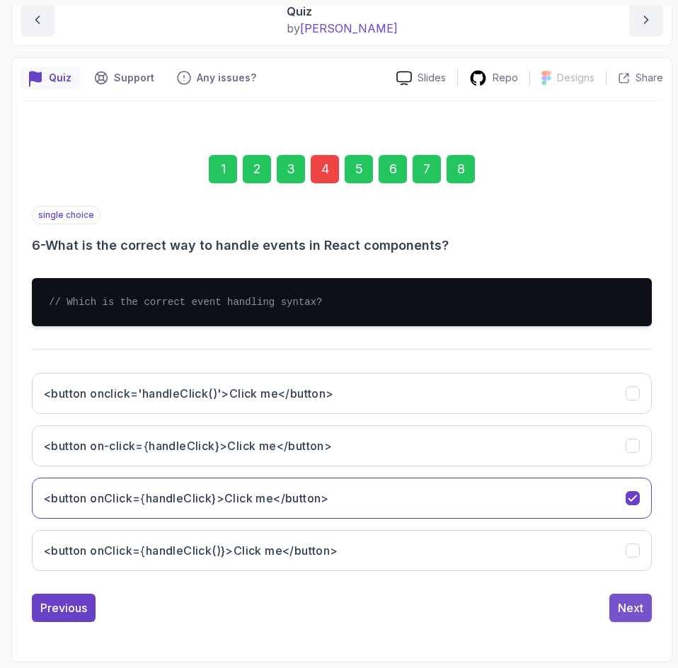
click at [627, 610] on div "Next" at bounding box center [630, 608] width 25 height 17
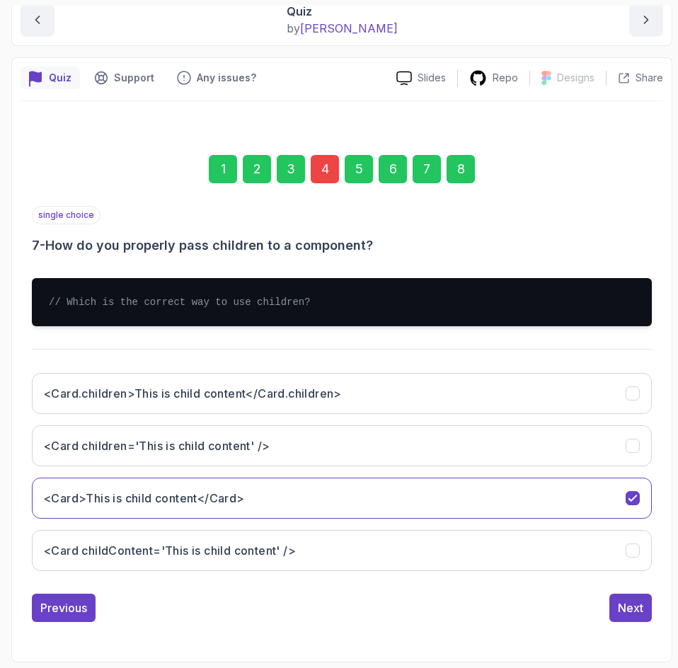
click at [627, 610] on div "Next" at bounding box center [630, 608] width 25 height 17
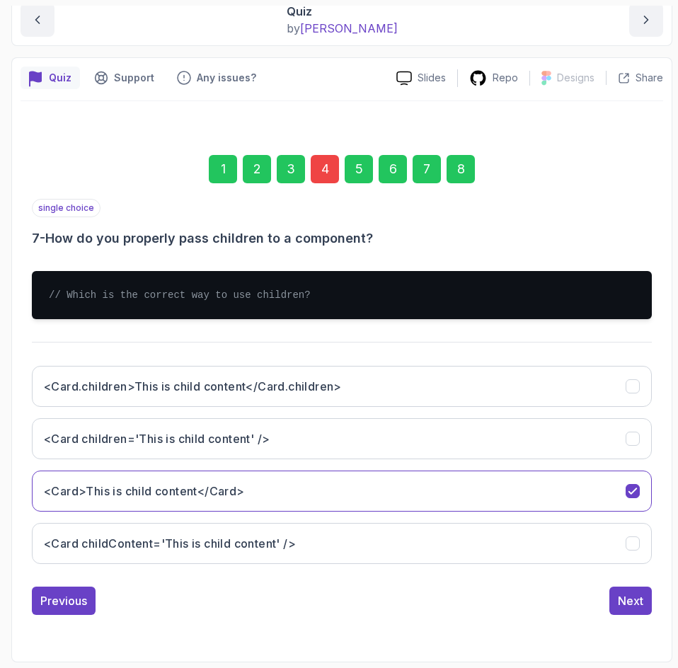
scroll to position [77, 0]
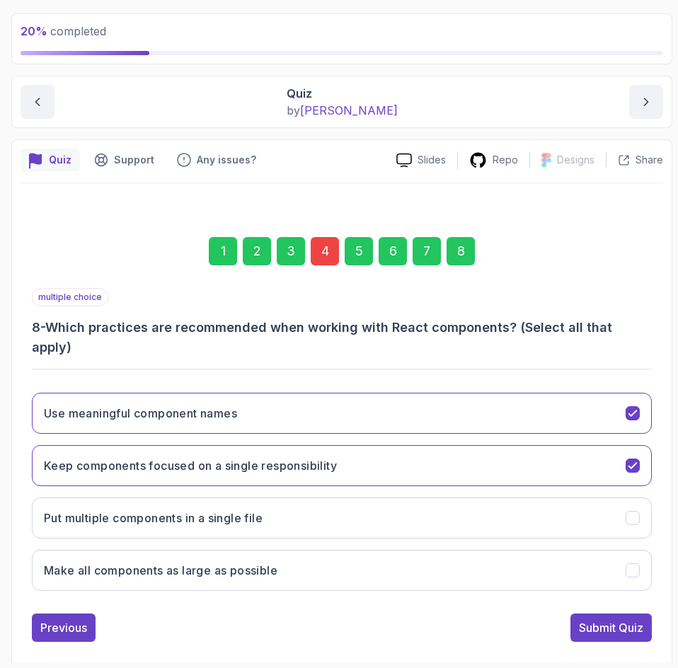
click at [627, 620] on div "Submit Quiz" at bounding box center [611, 628] width 64 height 17
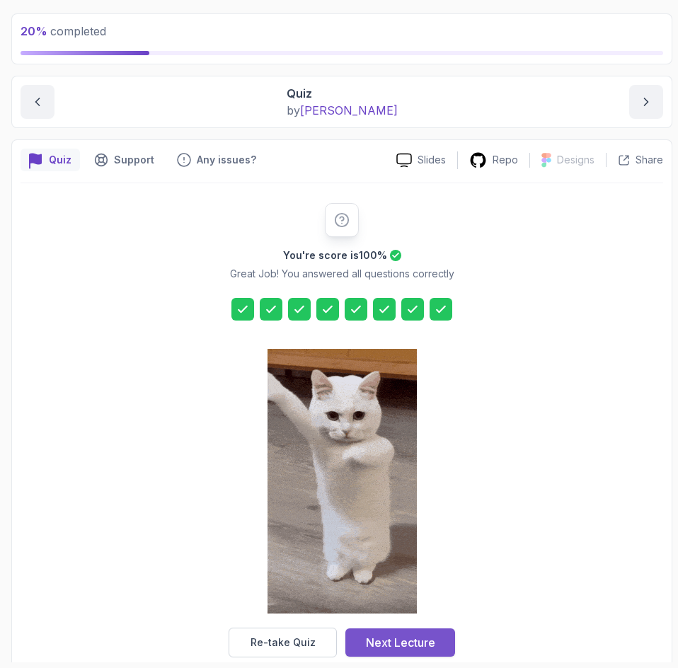
click at [376, 648] on div "Next Lecture" at bounding box center [400, 642] width 69 height 17
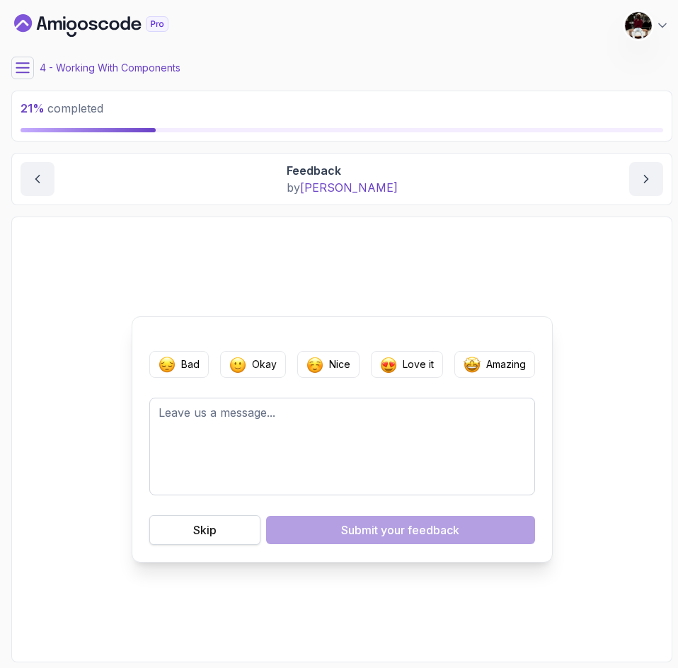
click at [220, 528] on button "Skip" at bounding box center [204, 530] width 111 height 30
